Goal: Transaction & Acquisition: Book appointment/travel/reservation

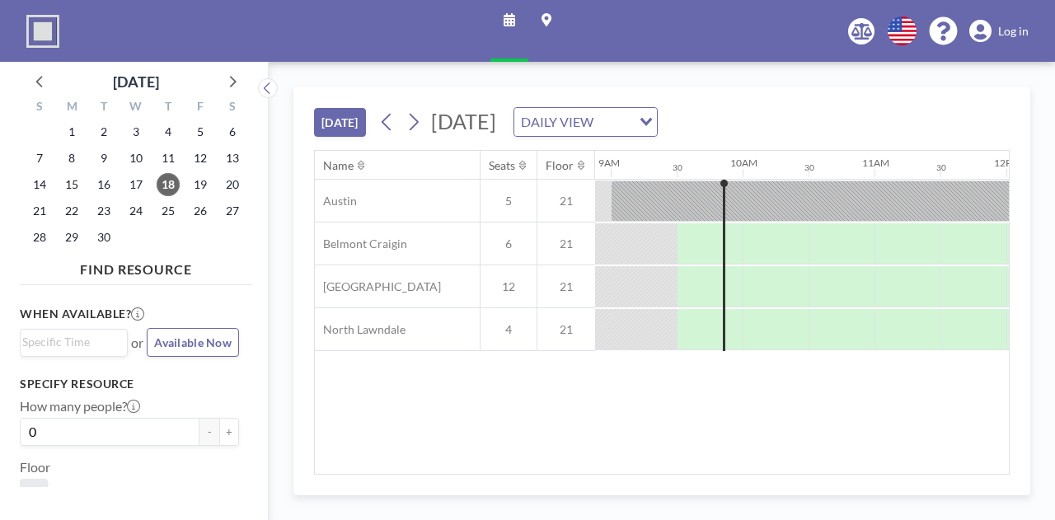
scroll to position [0, 1187]
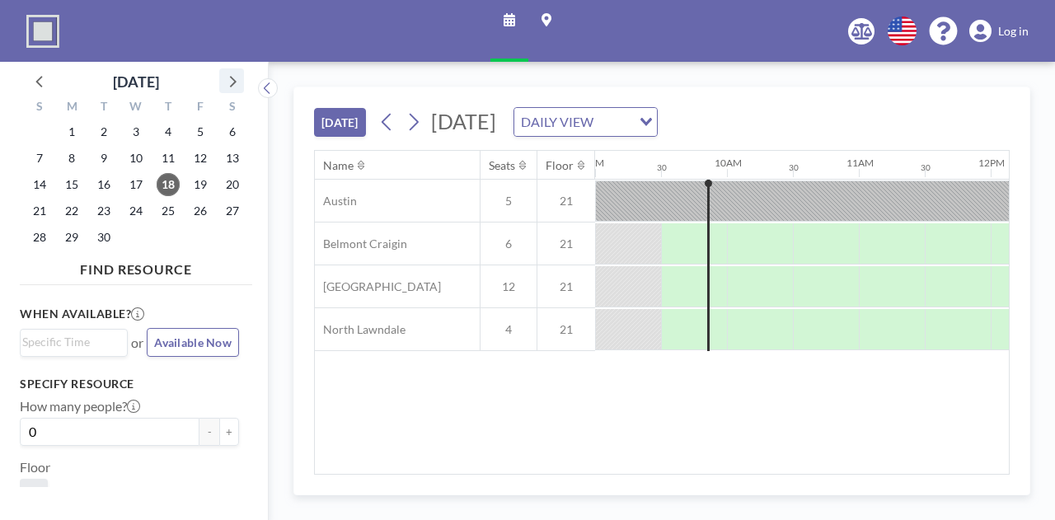
click at [234, 87] on icon at bounding box center [231, 80] width 21 height 21
click at [132, 159] on span "8" at bounding box center [135, 158] width 23 height 23
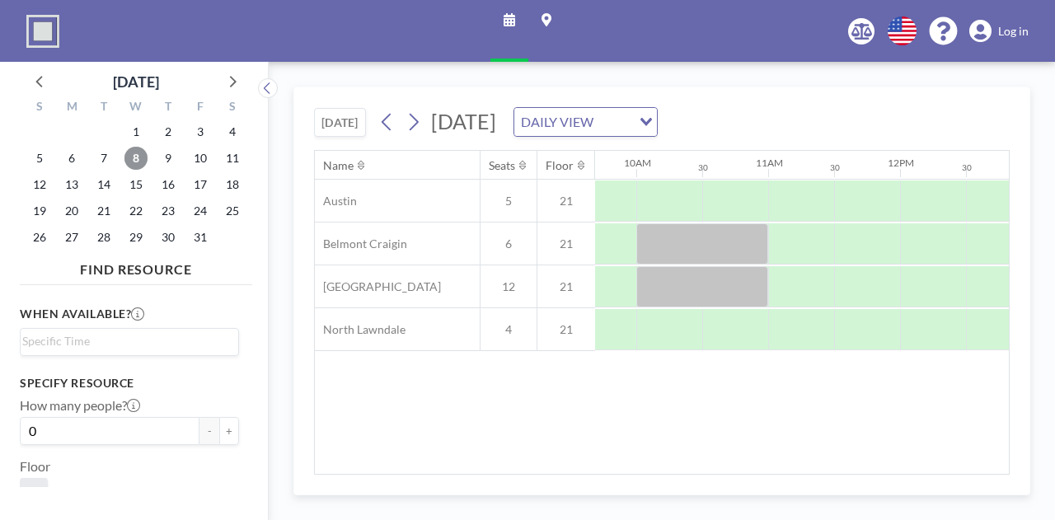
scroll to position [0, 1305]
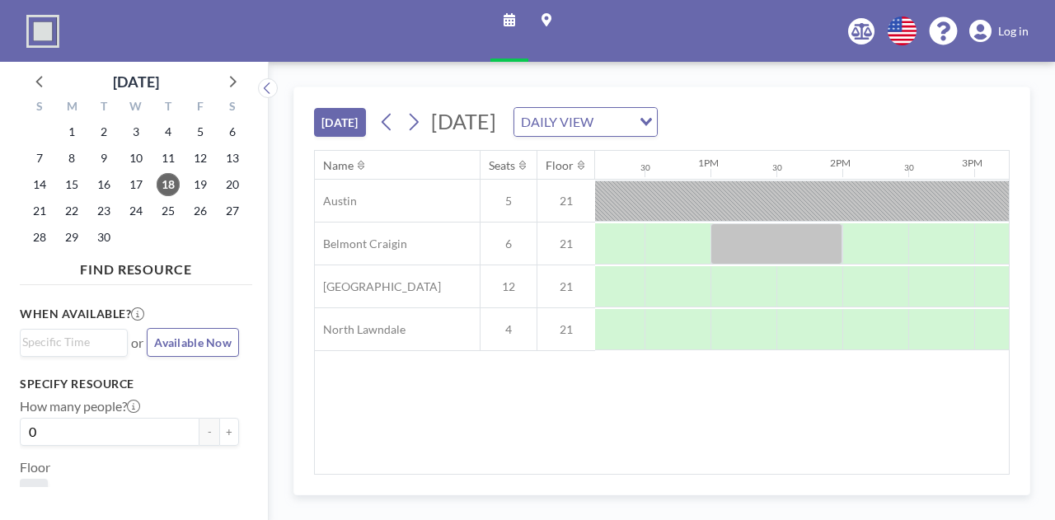
scroll to position [0, 1652]
click at [229, 80] on icon at bounding box center [231, 80] width 21 height 21
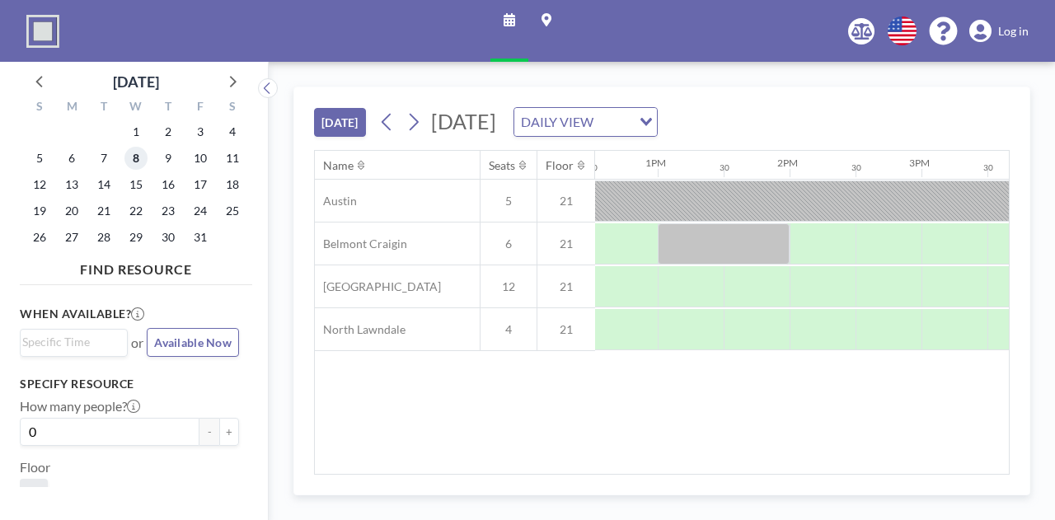
click at [132, 154] on span "8" at bounding box center [135, 158] width 23 height 23
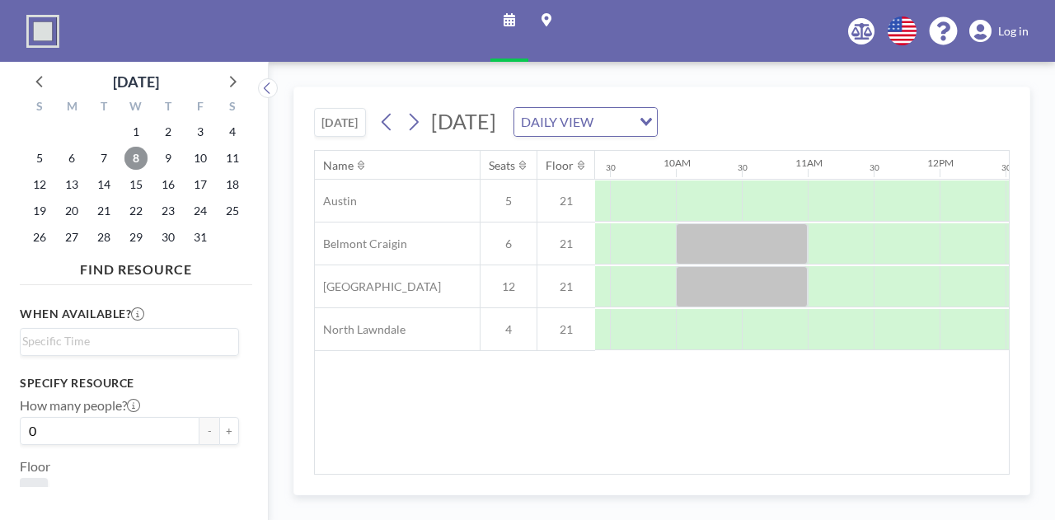
scroll to position [0, 1266]
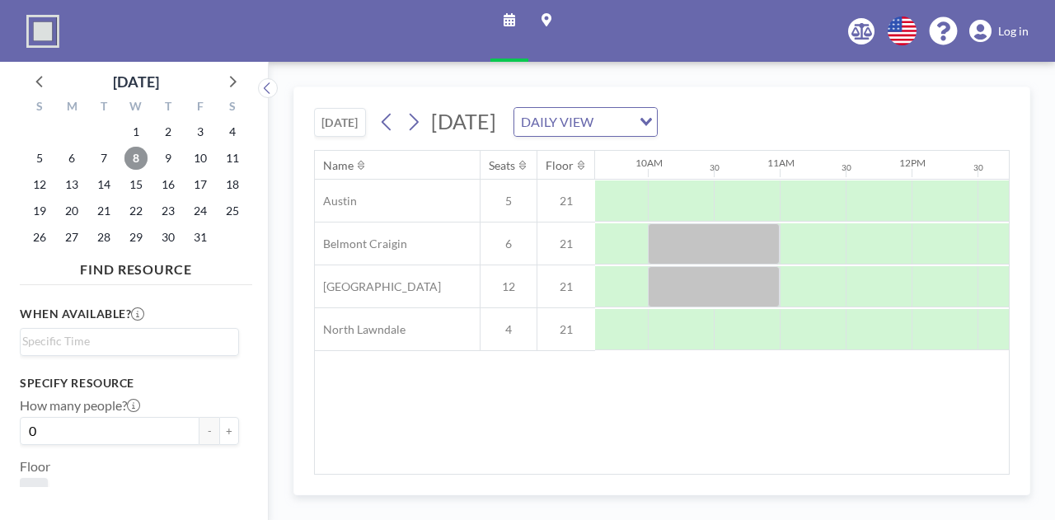
click at [140, 158] on span "8" at bounding box center [135, 158] width 23 height 23
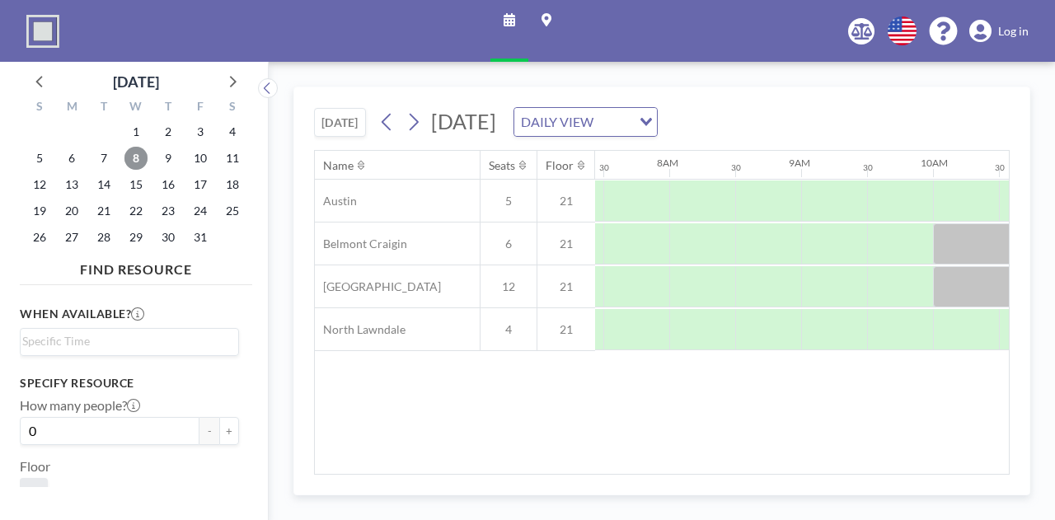
scroll to position [0, 989]
drag, startPoint x: 607, startPoint y: 464, endPoint x: 722, endPoint y: 453, distance: 115.1
click at [722, 453] on div "Name Seats Floor 12AM 30 1AM 30 2AM 30 3AM 30 4AM 30 5AM 30 6AM 30 7AM 30 8AM 3…" at bounding box center [662, 312] width 694 height 323
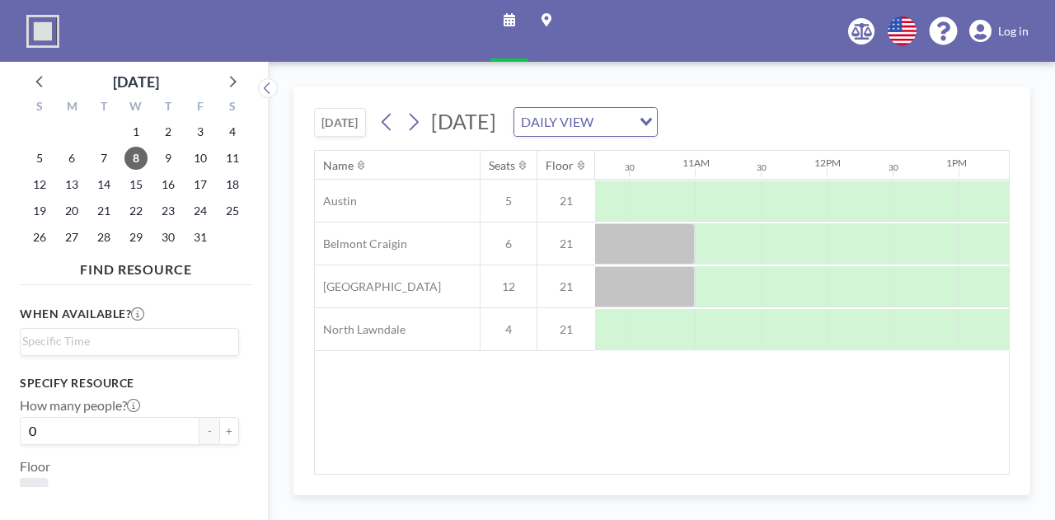
scroll to position [0, 1409]
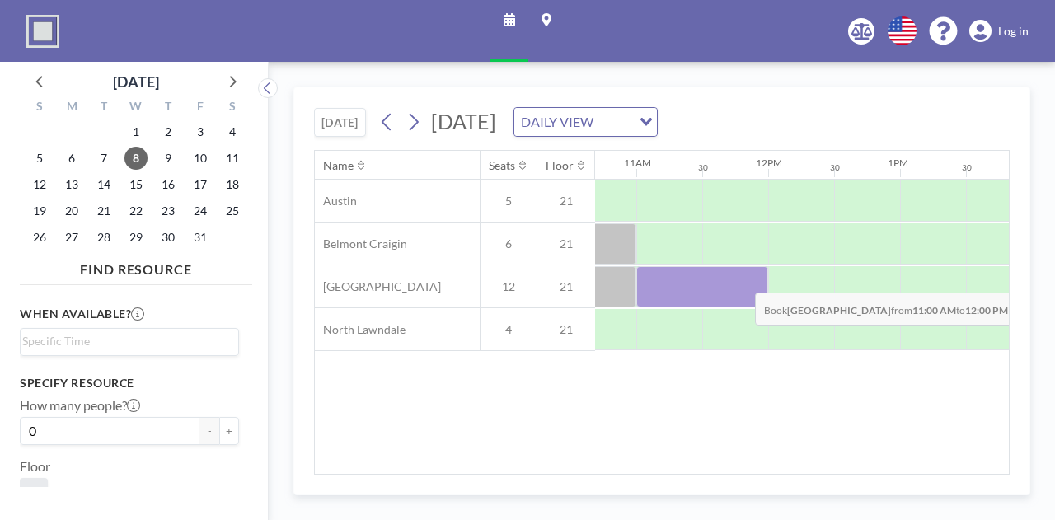
drag, startPoint x: 648, startPoint y: 275, endPoint x: 742, endPoint y: 279, distance: 94.0
click at [742, 279] on div at bounding box center [702, 286] width 132 height 41
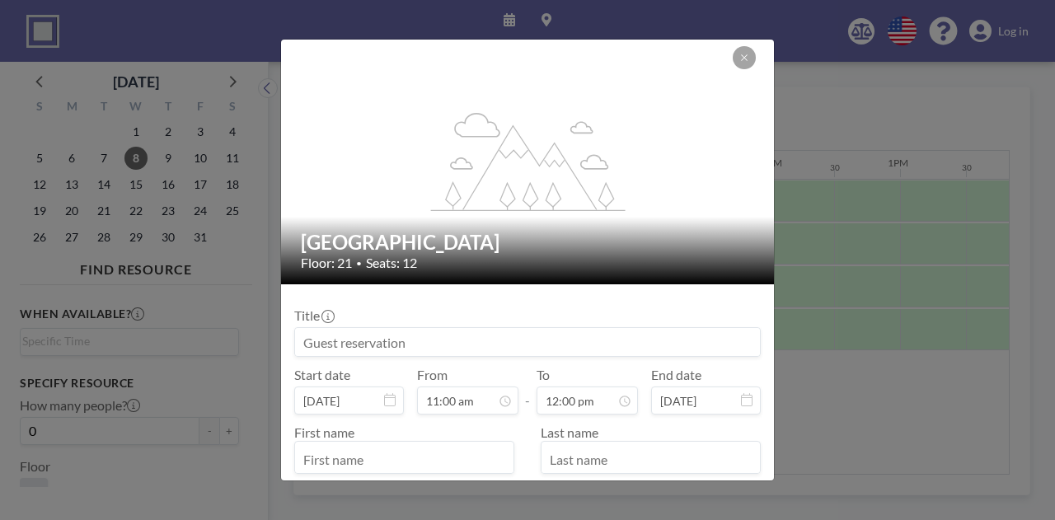
click at [438, 325] on div "Title" at bounding box center [527, 331] width 466 height 49
click at [428, 340] on input at bounding box center [527, 342] width 465 height 28
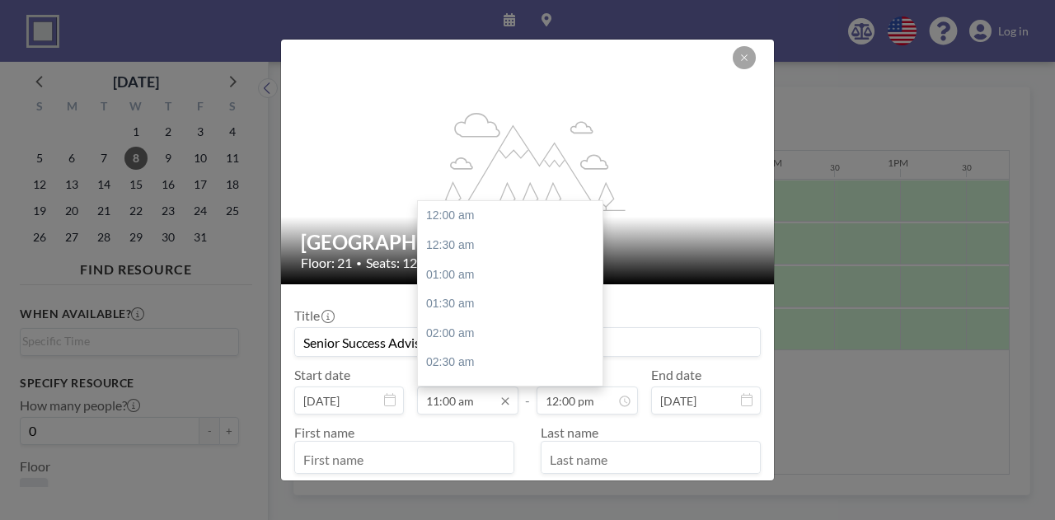
scroll to position [645, 0]
type input "Senior Success Advisor Mentorship Initiative Rollout"
click at [456, 402] on input "11:00 am" at bounding box center [467, 401] width 101 height 28
click at [452, 401] on input "11:00 am" at bounding box center [467, 401] width 101 height 28
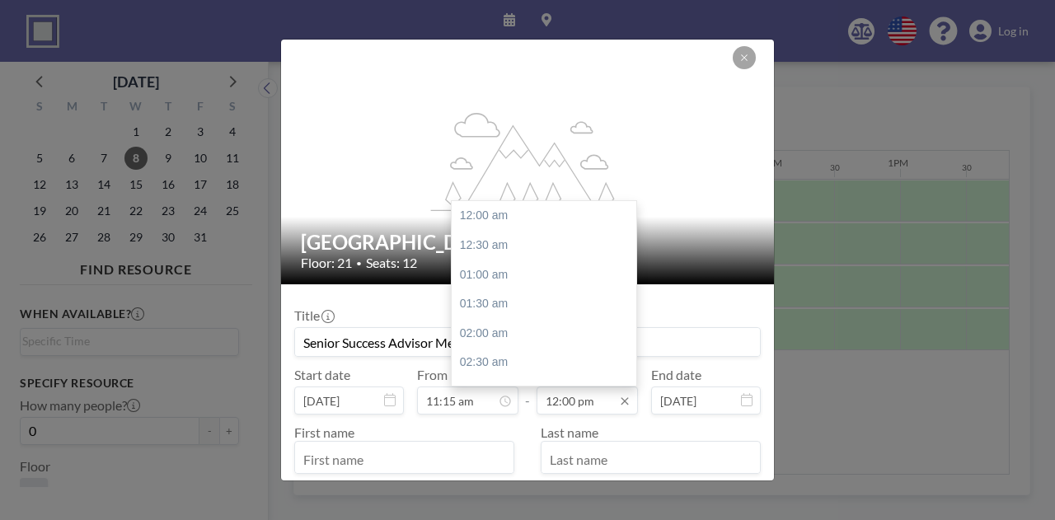
scroll to position [704, 0]
type input "11:15 am"
click at [524, 218] on div "12:00 pm" at bounding box center [548, 217] width 193 height 30
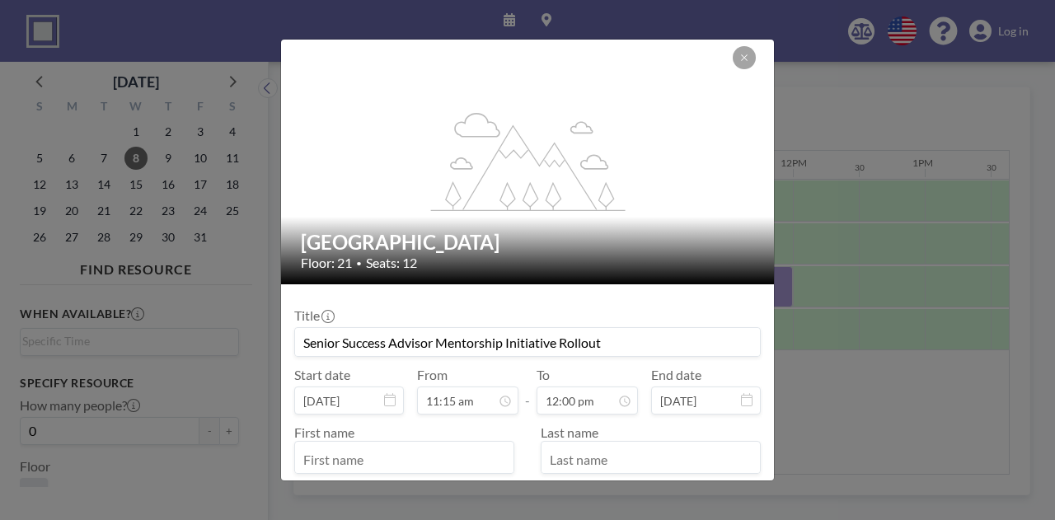
click at [354, 466] on input "text" at bounding box center [404, 459] width 218 height 28
type input "Desirae"
click at [686, 452] on input "text" at bounding box center [650, 459] width 218 height 28
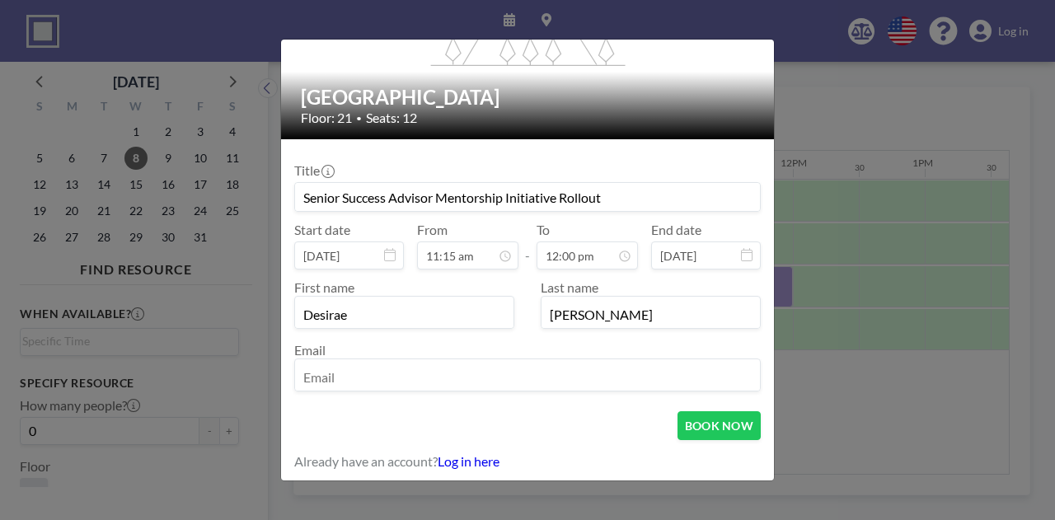
type input "Rodriguez"
click at [496, 370] on input "email" at bounding box center [527, 377] width 465 height 28
type input "drodriguez@bottomline.org"
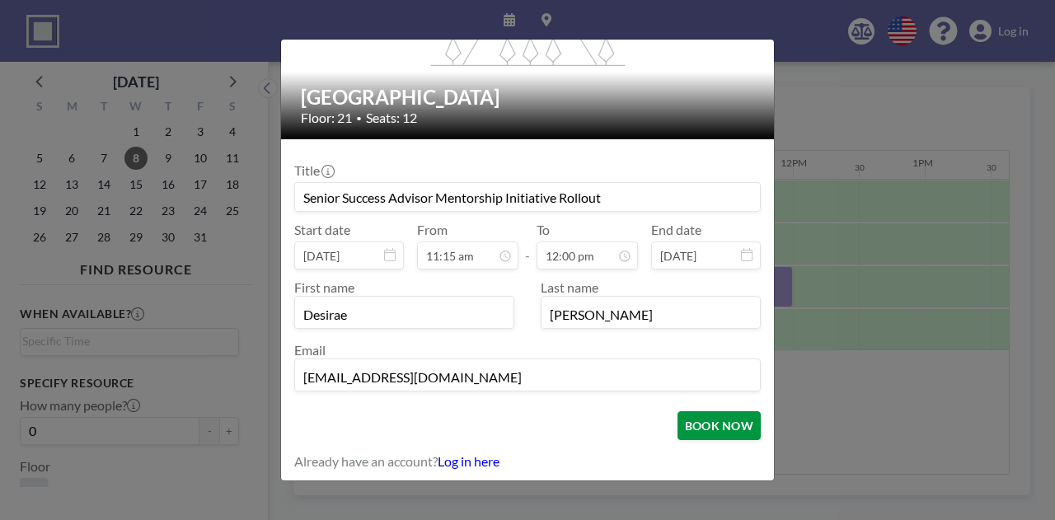
click at [716, 431] on button "BOOK NOW" at bounding box center [718, 425] width 83 height 29
